Goal: Task Accomplishment & Management: Manage account settings

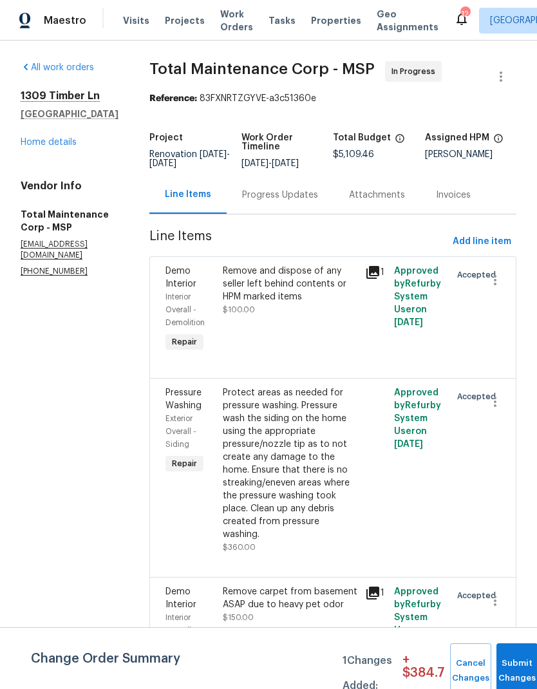
click at [182, 25] on span "Projects" at bounding box center [185, 20] width 40 height 13
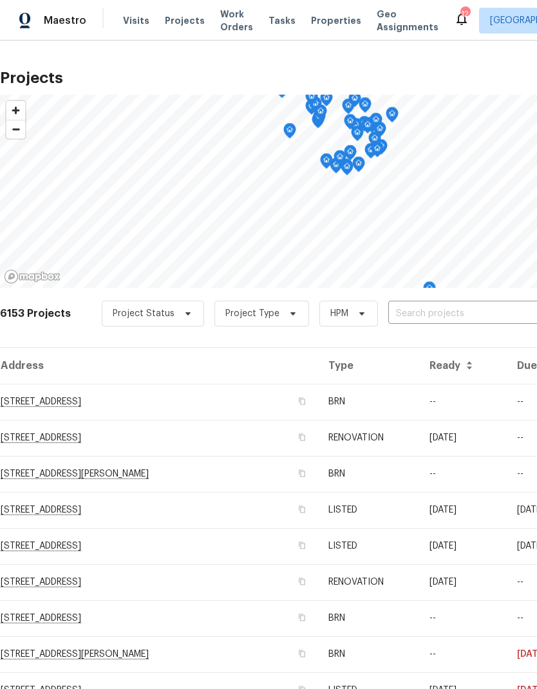
click at [435, 315] on input "text" at bounding box center [462, 314] width 148 height 20
type input "3802"
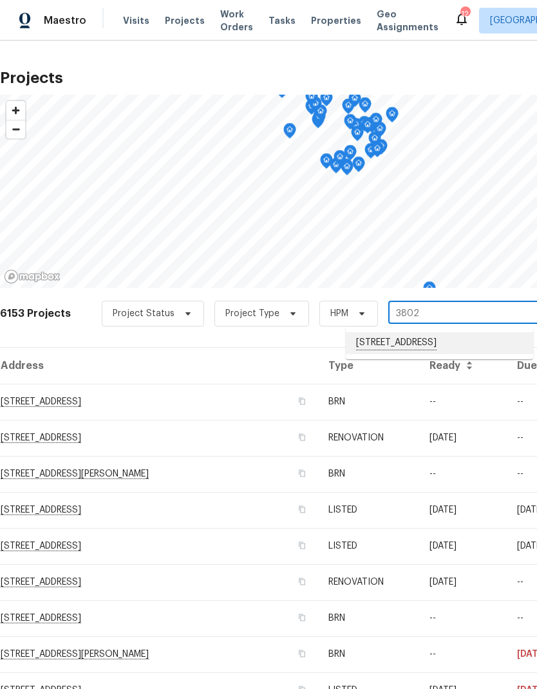
click at [443, 346] on li "[STREET_ADDRESS]" at bounding box center [439, 343] width 187 height 22
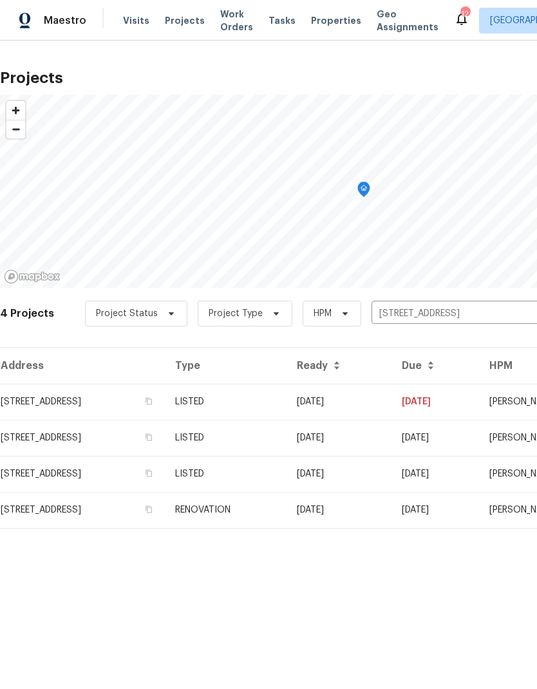
click at [108, 403] on td "[STREET_ADDRESS]" at bounding box center [82, 402] width 165 height 36
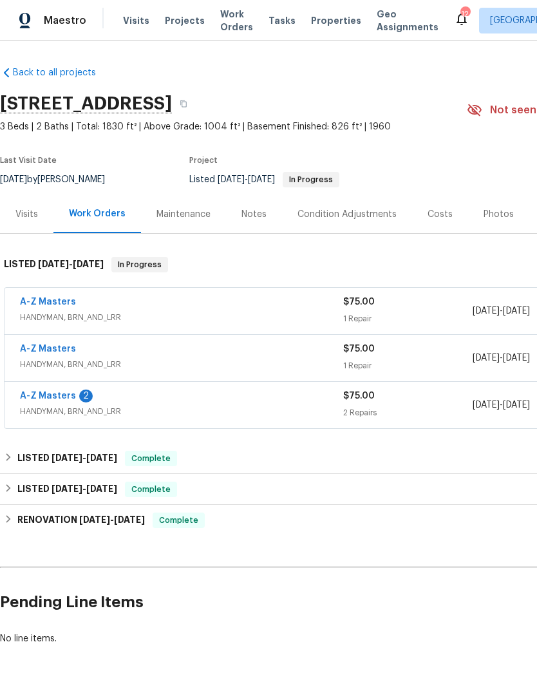
click at [53, 302] on link "A-Z Masters" at bounding box center [48, 302] width 56 height 9
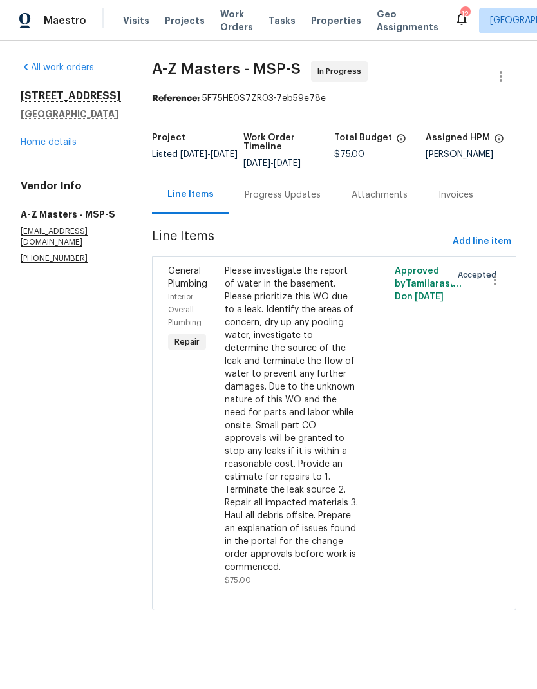
click at [35, 147] on link "Home details" at bounding box center [49, 142] width 56 height 9
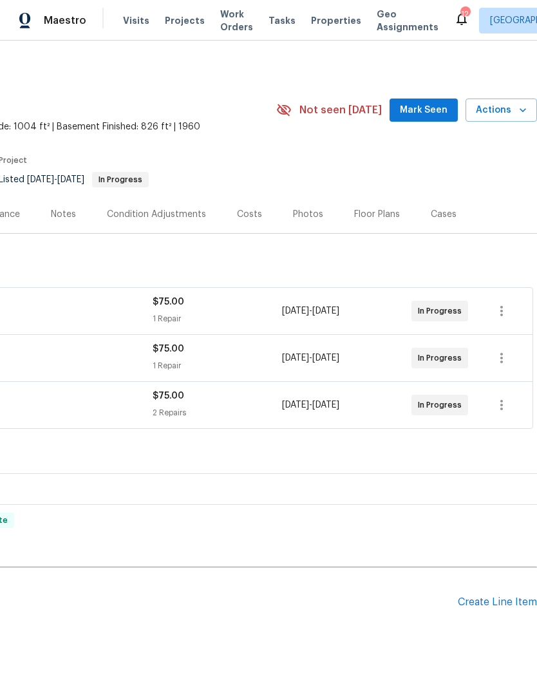
scroll to position [0, 191]
click at [510, 362] on icon "button" at bounding box center [501, 357] width 15 height 15
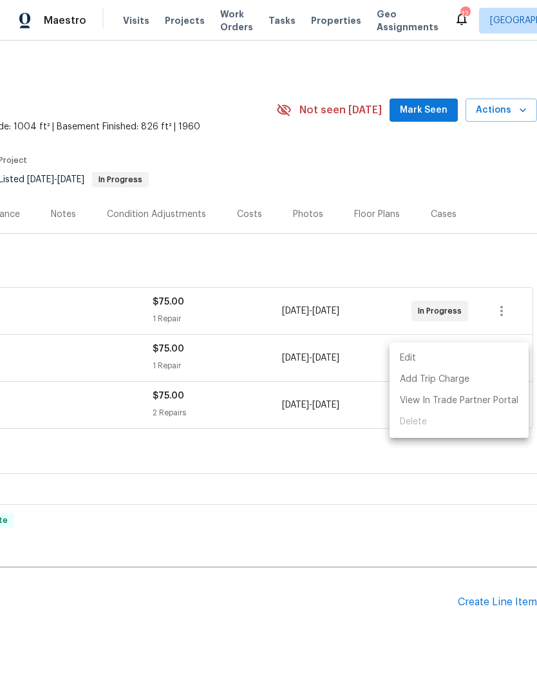
click at [263, 459] on div at bounding box center [268, 344] width 537 height 689
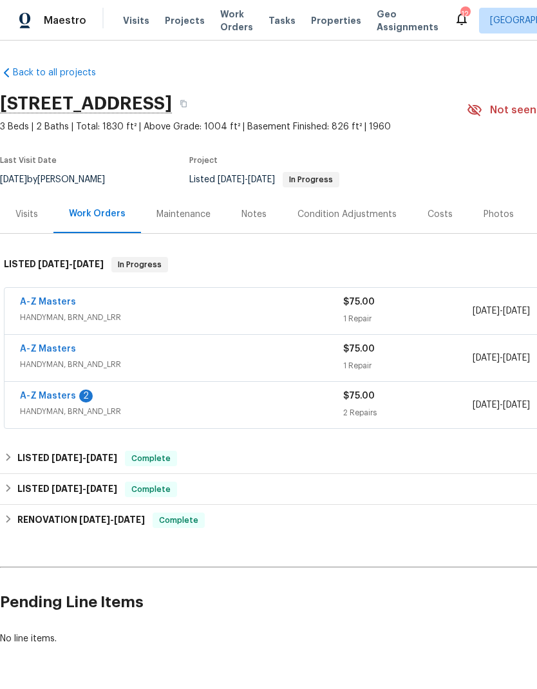
scroll to position [0, 0]
click at [53, 396] on link "A-Z Masters" at bounding box center [48, 396] width 56 height 9
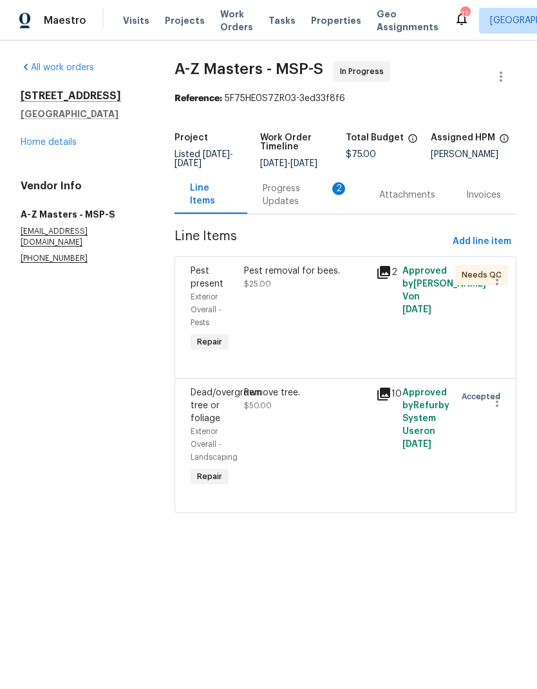
click at [293, 202] on div "Progress Updates 2" at bounding box center [306, 195] width 86 height 26
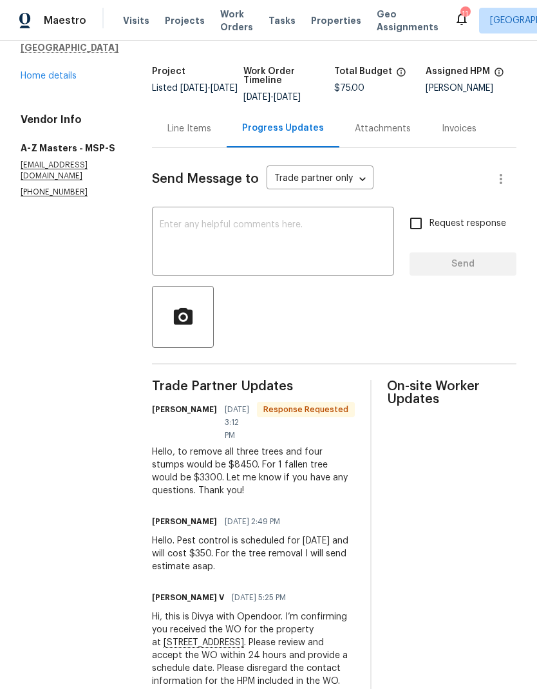
scroll to position [66, 0]
click at [444, 86] on div "[PERSON_NAME]" at bounding box center [471, 88] width 91 height 9
click at [167, 123] on div "Line Items" at bounding box center [189, 129] width 44 height 13
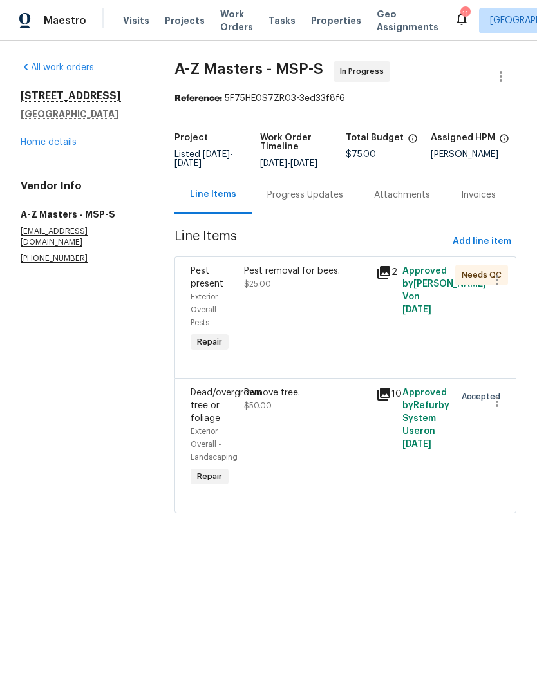
click at [313, 289] on div "Pest removal for bees. $25.00" at bounding box center [306, 278] width 124 height 26
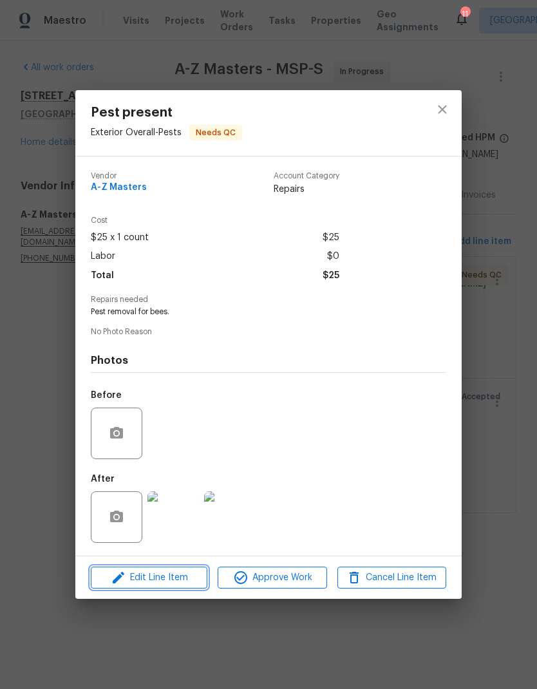
click at [171, 581] on span "Edit Line Item" at bounding box center [149, 578] width 109 height 16
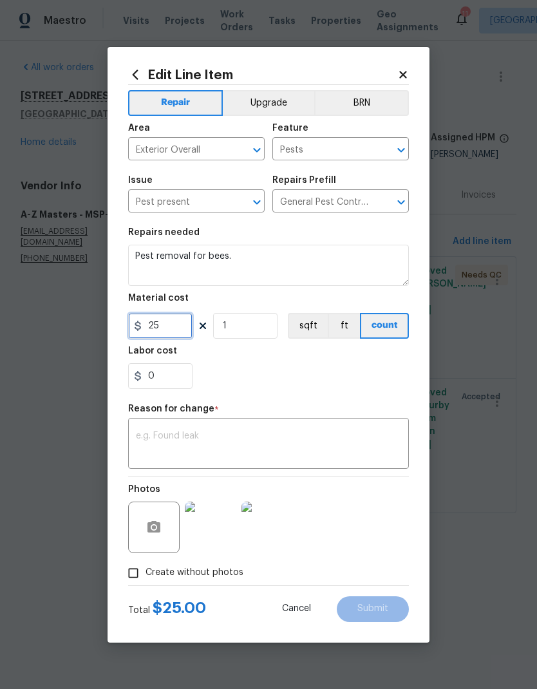
click at [172, 325] on input "25" at bounding box center [160, 326] width 64 height 26
click at [307, 381] on div "0" at bounding box center [268, 376] width 281 height 26
type input "350"
click at [215, 441] on textarea at bounding box center [268, 445] width 265 height 27
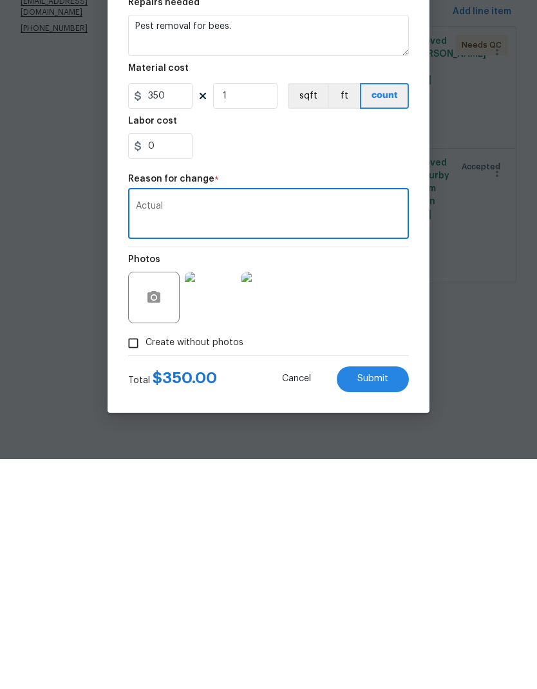
type textarea "Actual"
click at [384, 604] on span "Submit" at bounding box center [373, 609] width 31 height 10
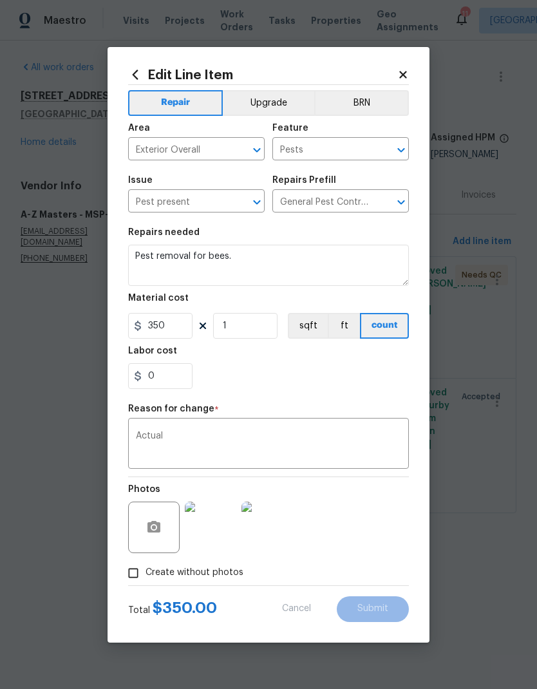
type input "25"
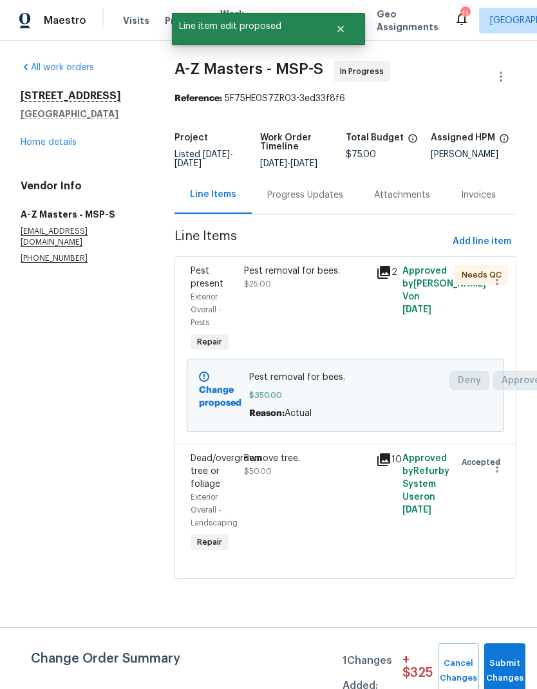
click at [305, 200] on div "Progress Updates" at bounding box center [305, 195] width 76 height 13
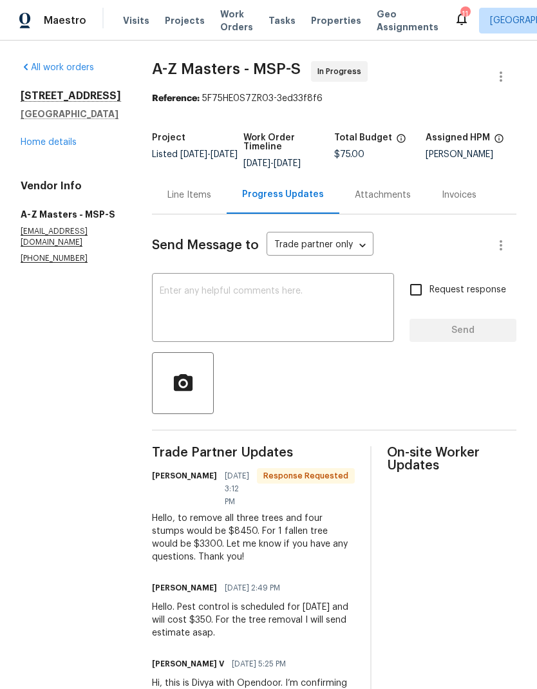
click at [167, 197] on div "Line Items" at bounding box center [189, 195] width 44 height 13
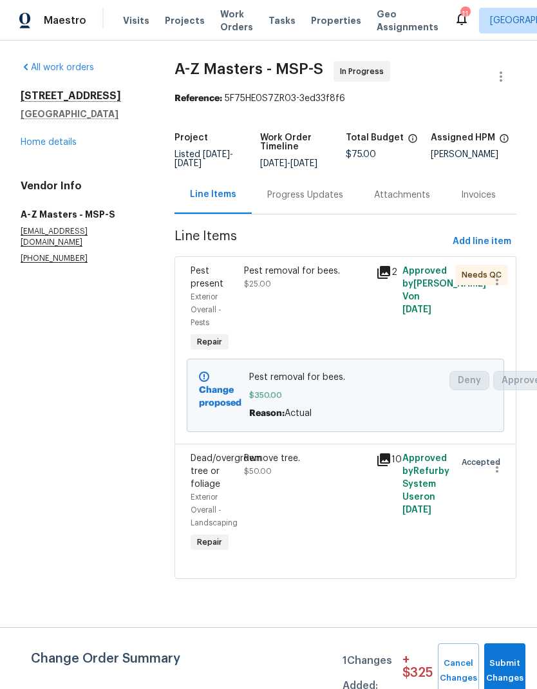
click at [285, 478] on div "Remove tree. $50.00" at bounding box center [306, 465] width 124 height 26
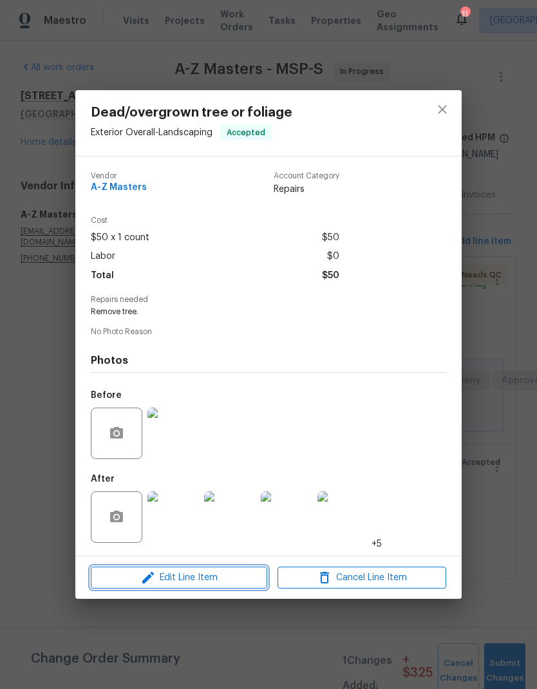
click at [178, 584] on span "Edit Line Item" at bounding box center [179, 578] width 169 height 16
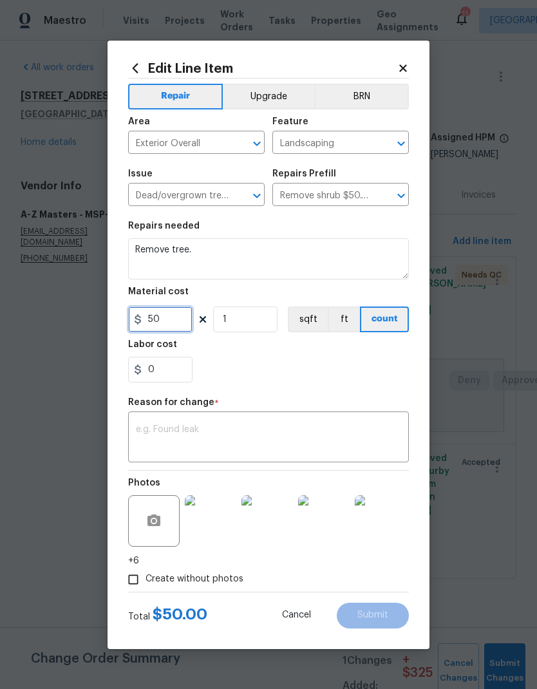
click at [180, 314] on input "50" at bounding box center [160, 320] width 64 height 26
click at [177, 316] on input "50" at bounding box center [160, 320] width 64 height 26
type input "8450"
click at [294, 367] on div "0" at bounding box center [268, 370] width 281 height 26
click at [218, 447] on textarea at bounding box center [268, 438] width 265 height 27
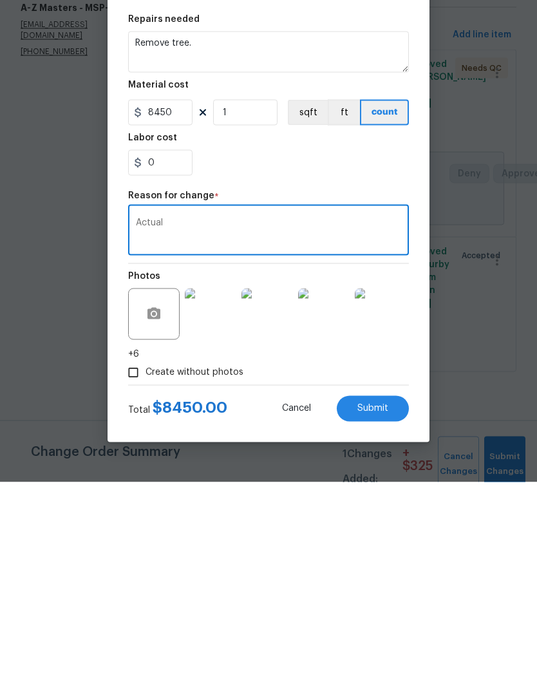
type textarea "Actual"
click at [382, 611] on span "Submit" at bounding box center [373, 616] width 31 height 10
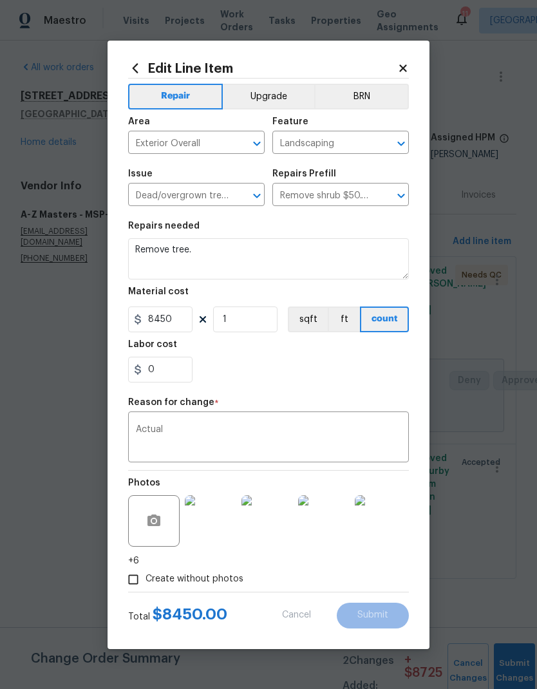
type input "50"
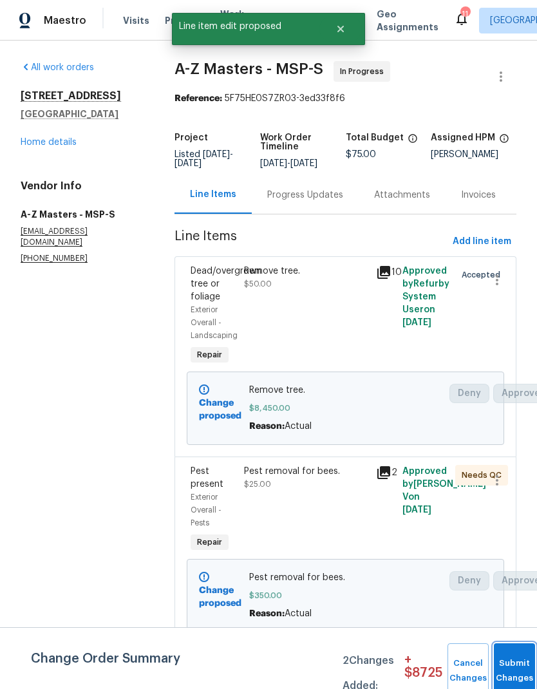
click at [515, 667] on button "Submit Changes" at bounding box center [514, 671] width 41 height 55
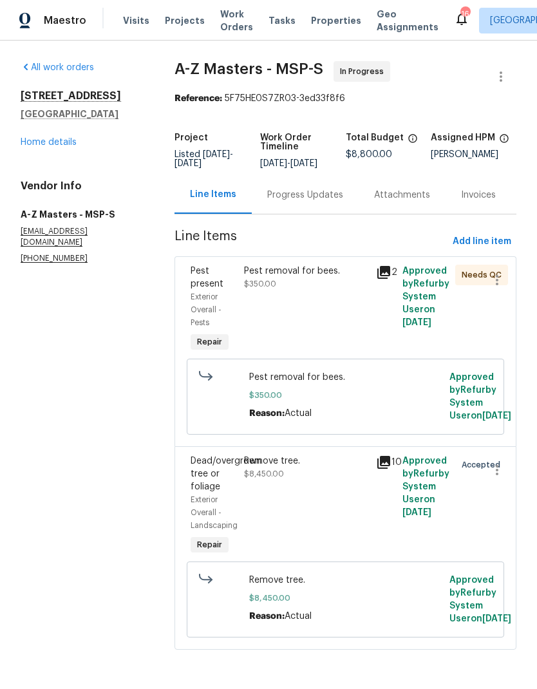
scroll to position [10, 0]
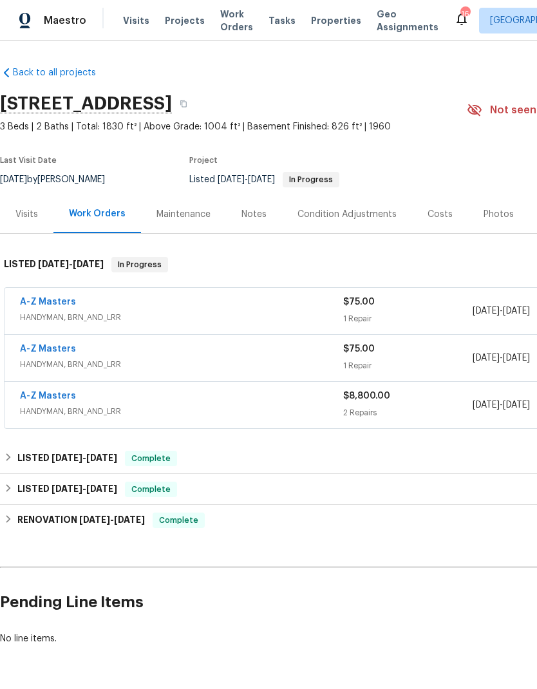
click at [57, 348] on link "A-Z Masters" at bounding box center [48, 349] width 56 height 9
click at [57, 347] on link "A-Z Masters" at bounding box center [48, 349] width 56 height 9
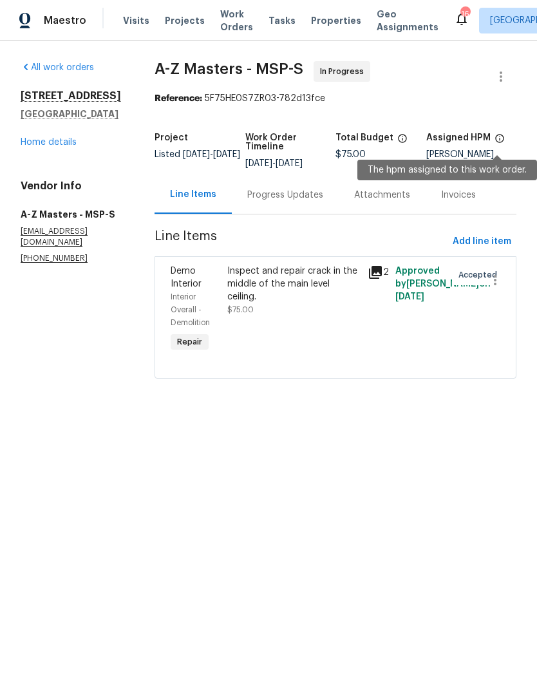
click at [495, 142] on icon at bounding box center [500, 138] width 10 height 10
click at [75, 140] on link "Home details" at bounding box center [49, 142] width 56 height 9
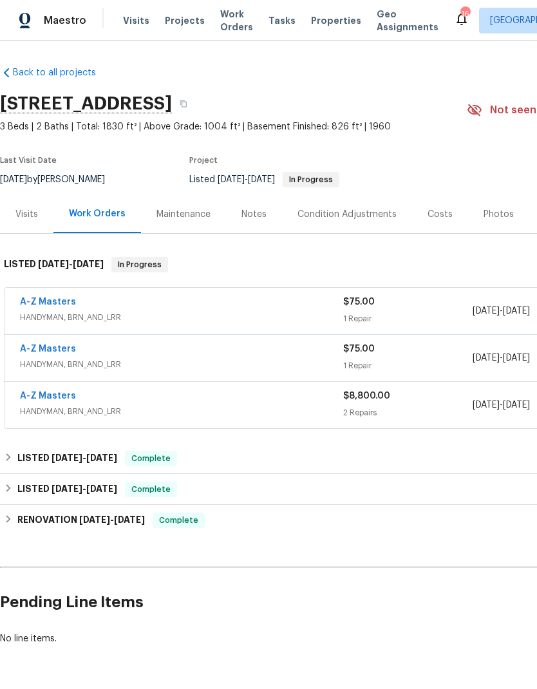
click at [56, 303] on link "A-Z Masters" at bounding box center [48, 302] width 56 height 9
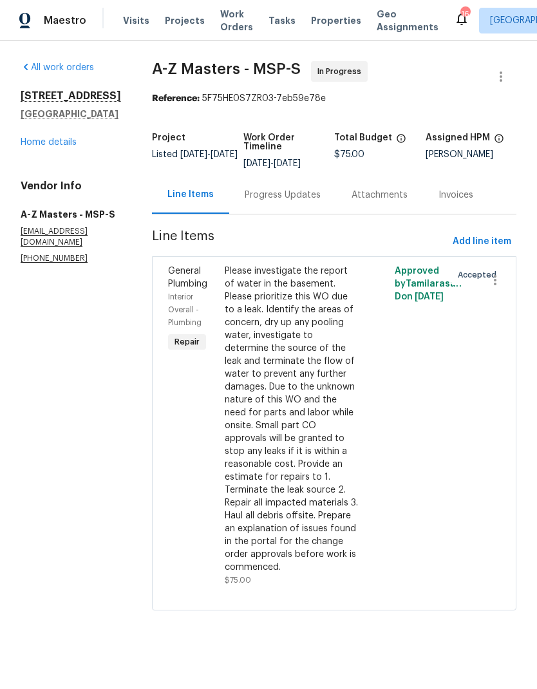
click at [37, 147] on link "Home details" at bounding box center [49, 142] width 56 height 9
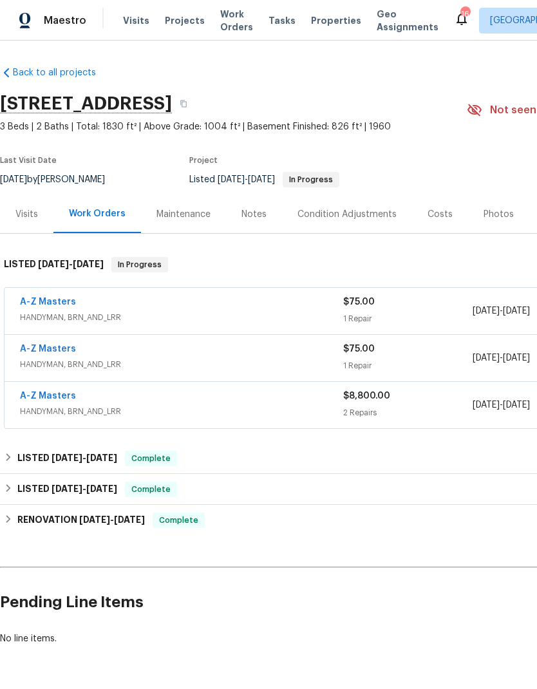
click at [59, 400] on link "A-Z Masters" at bounding box center [48, 396] width 56 height 9
click at [49, 394] on link "A-Z Masters" at bounding box center [48, 396] width 56 height 9
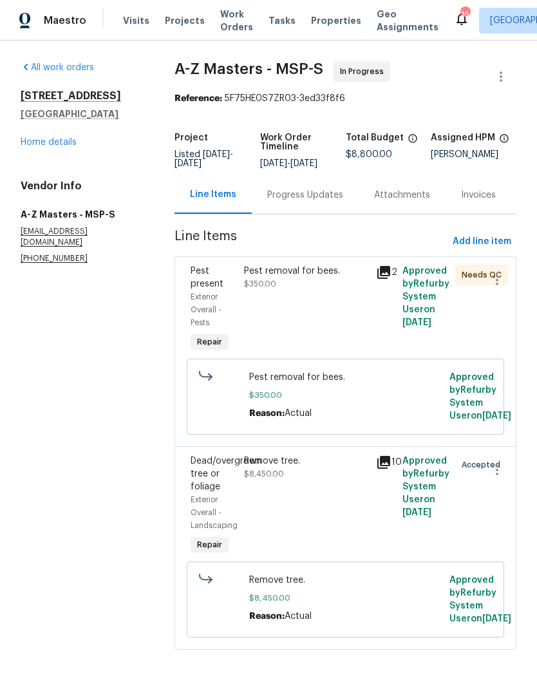
click at [315, 202] on div "Progress Updates" at bounding box center [305, 195] width 76 height 13
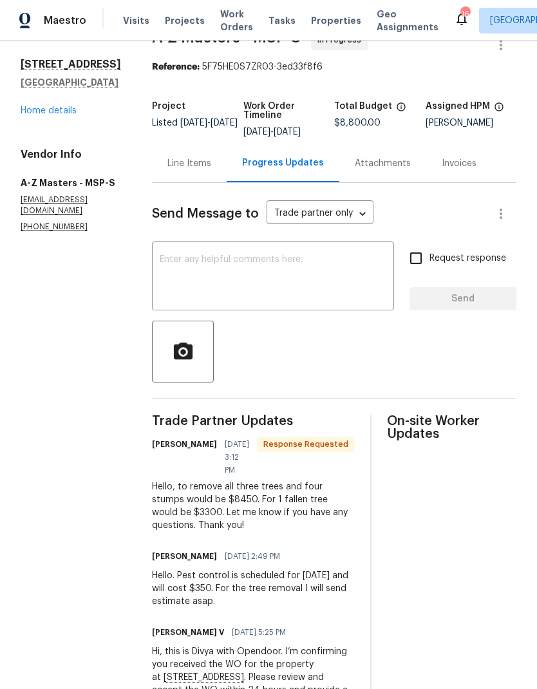
scroll to position [34, 0]
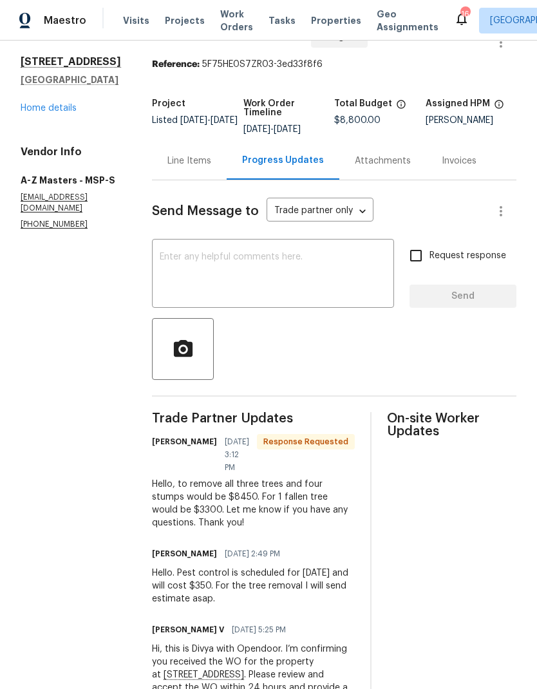
click at [181, 272] on textarea at bounding box center [273, 275] width 227 height 45
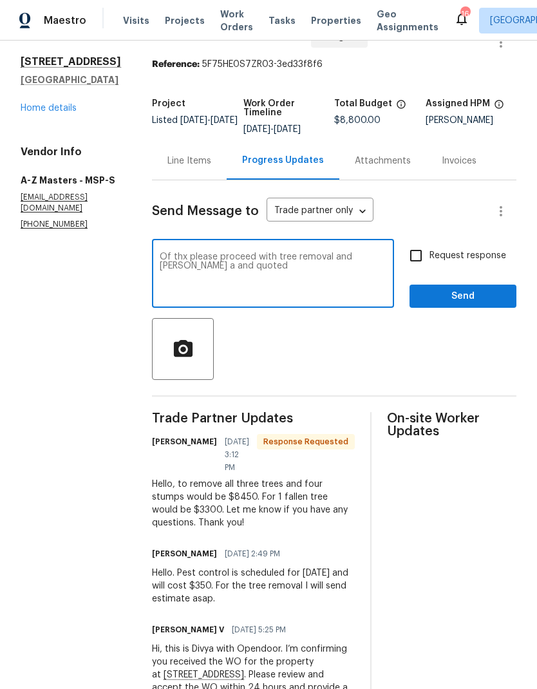
click at [344, 248] on div "Of thx please proceed with tree removal and stump a and quoted x ​" at bounding box center [273, 275] width 242 height 66
click at [355, 259] on textarea "Of thx please proceed with tree removal and stump a and quoted" at bounding box center [273, 275] width 227 height 45
click at [334, 254] on textarea "Of thx please proceed with tree removal and stumpa as quoted" at bounding box center [273, 275] width 227 height 45
click at [367, 259] on textarea "Of thx please proceed with tree removal and stumps as quoted" at bounding box center [273, 275] width 227 height 45
type textarea "Of thx please proceed with tree removal and stumps as quoted Let me know how so…"
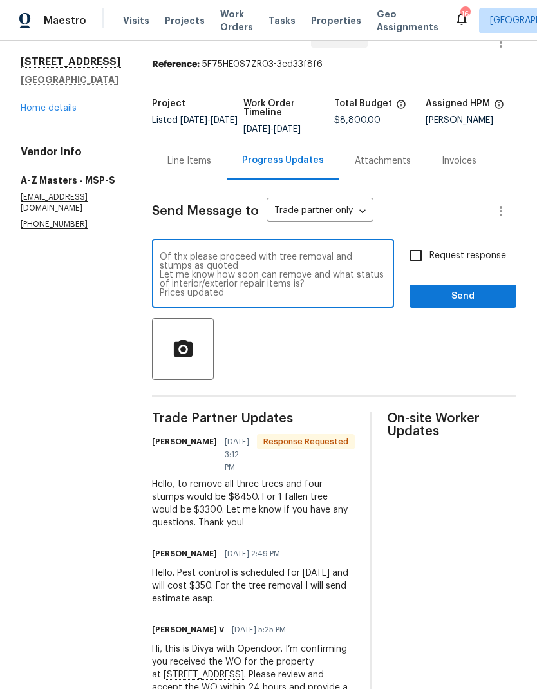
click at [416, 254] on input "Request response" at bounding box center [416, 255] width 27 height 27
checkbox input "true"
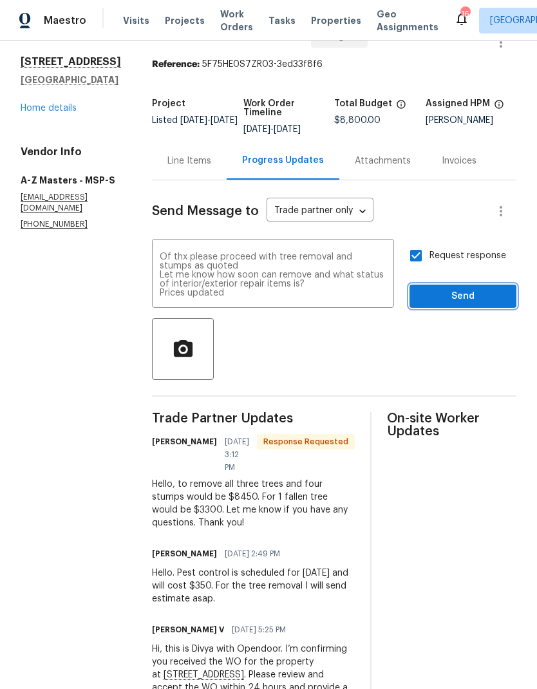
click at [452, 300] on span "Send" at bounding box center [463, 297] width 86 height 16
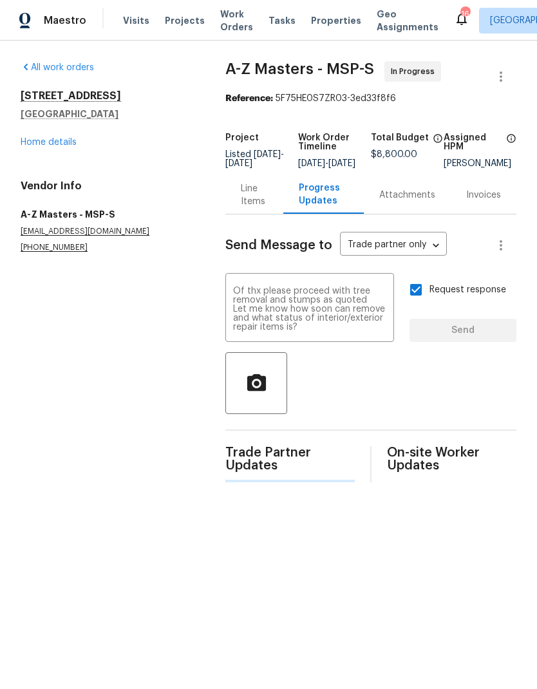
scroll to position [0, 0]
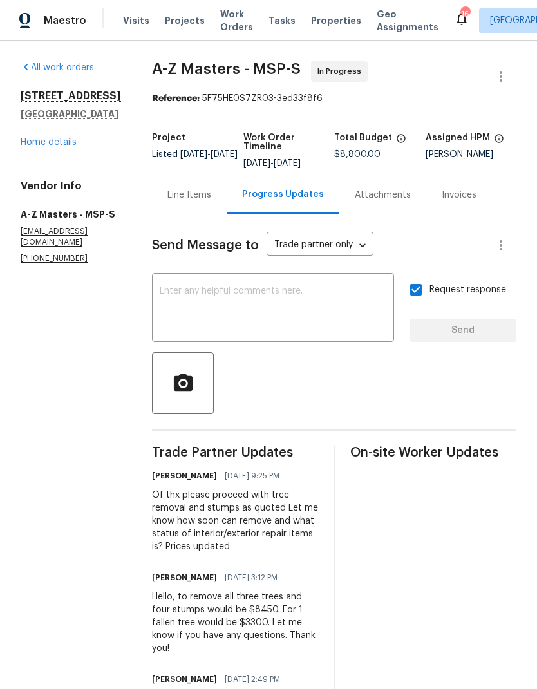
click at [189, 296] on textarea at bounding box center [273, 309] width 227 height 45
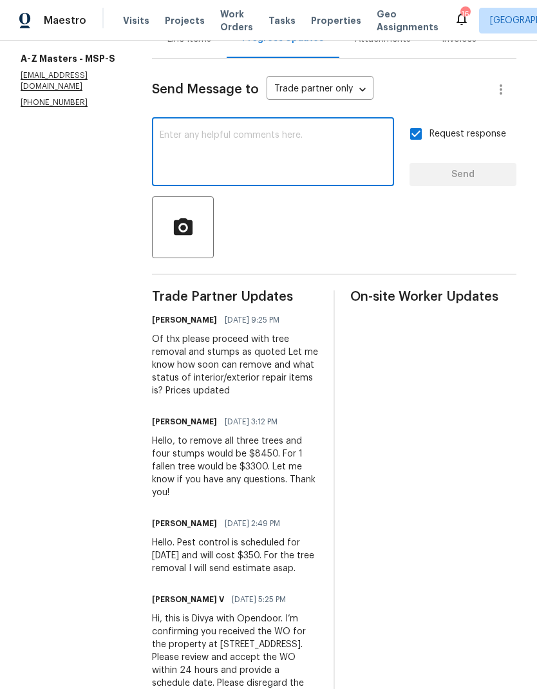
scroll to position [155, 0]
